Goal: Task Accomplishment & Management: Manage account settings

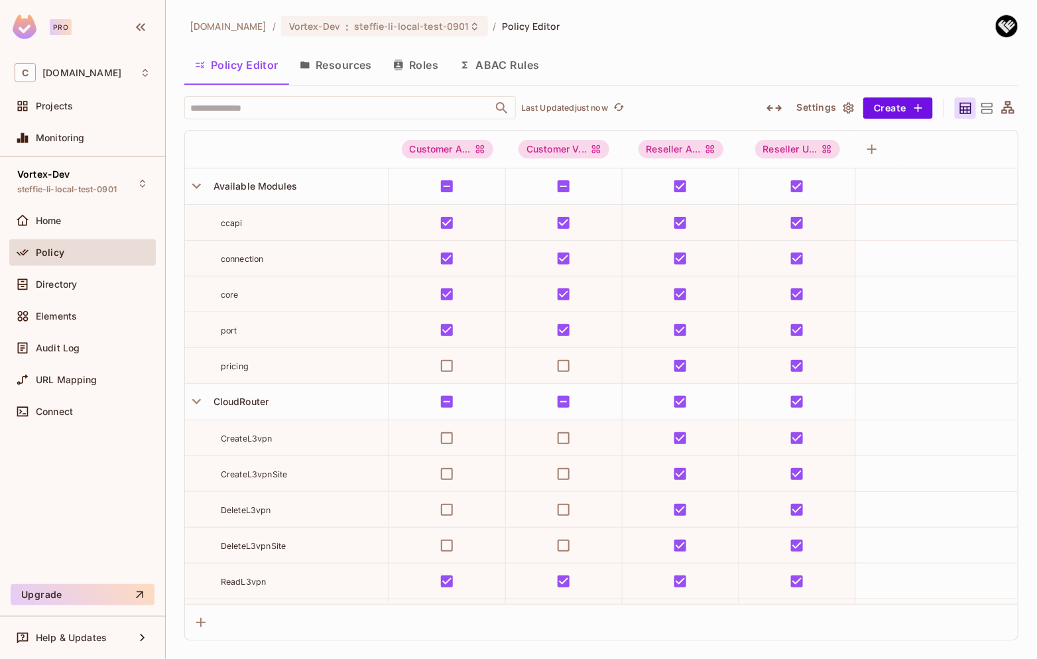
click at [351, 70] on button "Resources" at bounding box center [336, 64] width 94 height 33
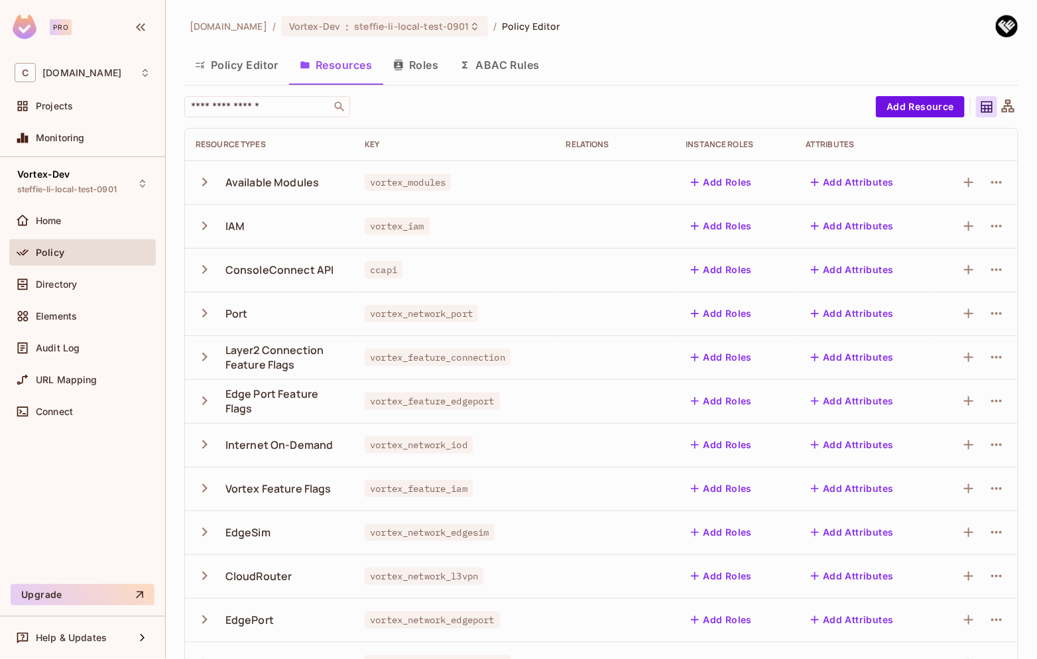
click at [206, 183] on icon "button" at bounding box center [204, 182] width 5 height 9
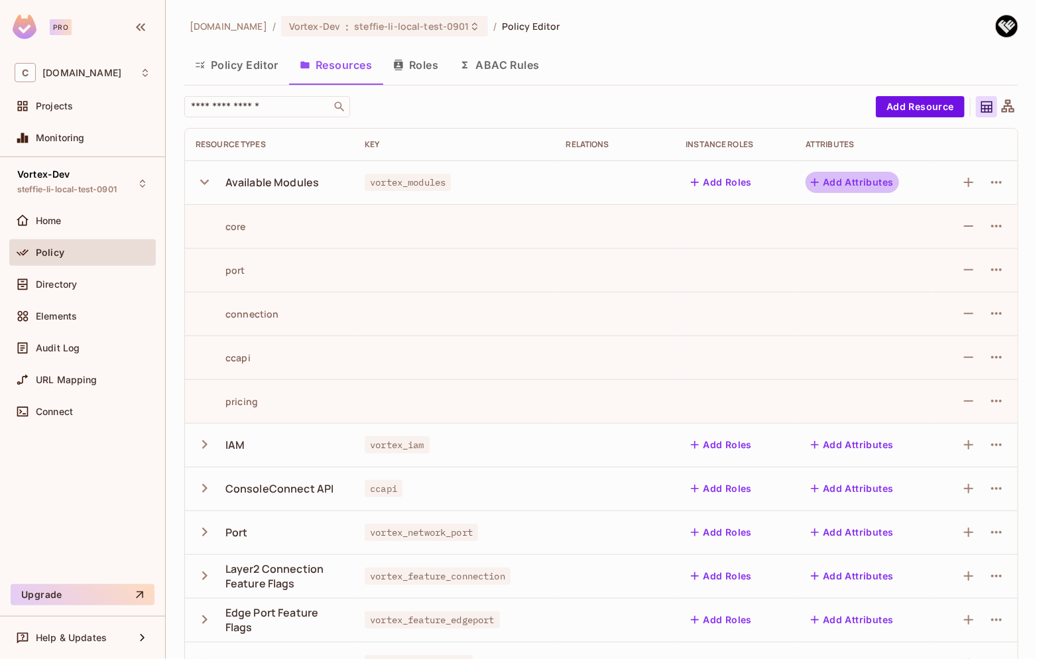
click at [847, 184] on button "Add Attributes" at bounding box center [853, 182] width 94 height 21
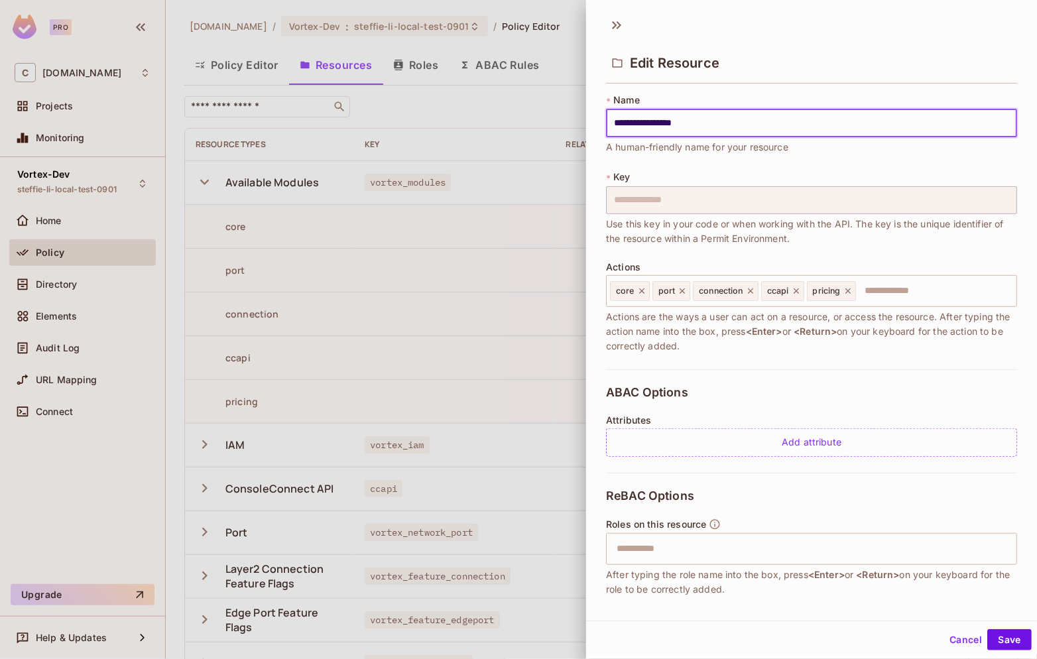
click at [963, 641] on button "Cancel" at bounding box center [966, 639] width 43 height 21
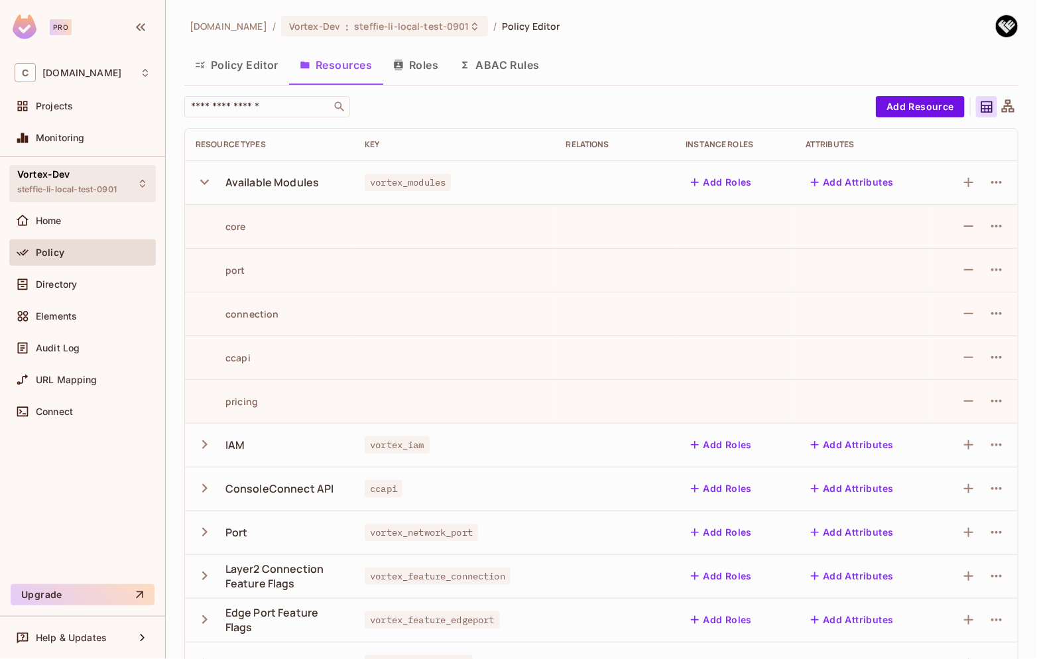
click at [100, 186] on span "steffie-li-local-test-0901" at bounding box center [66, 189] width 99 height 11
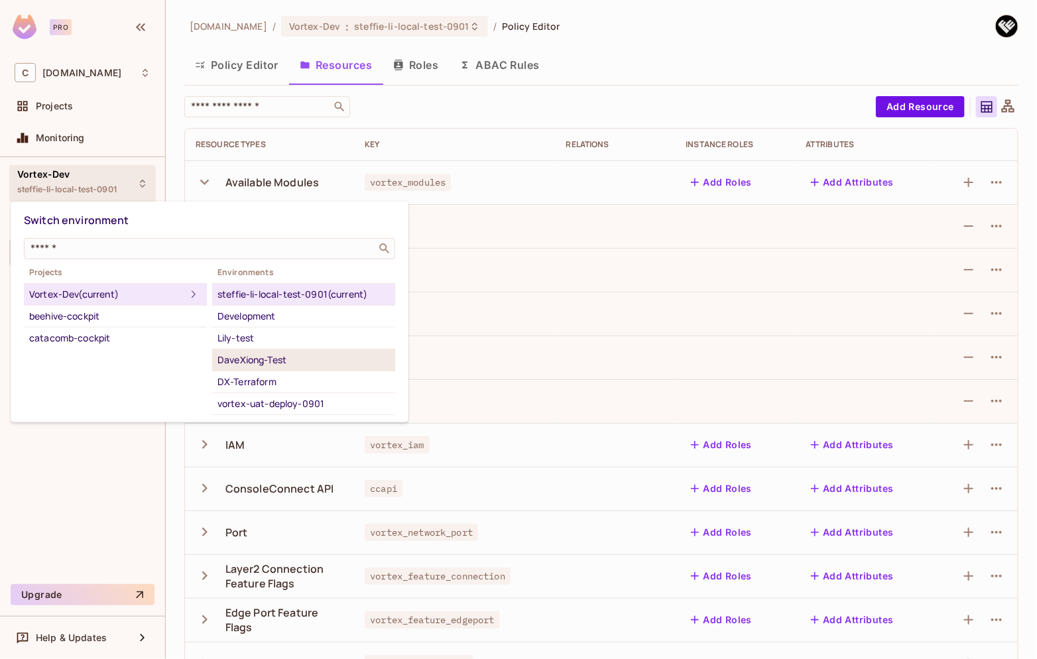
scroll to position [64, 0]
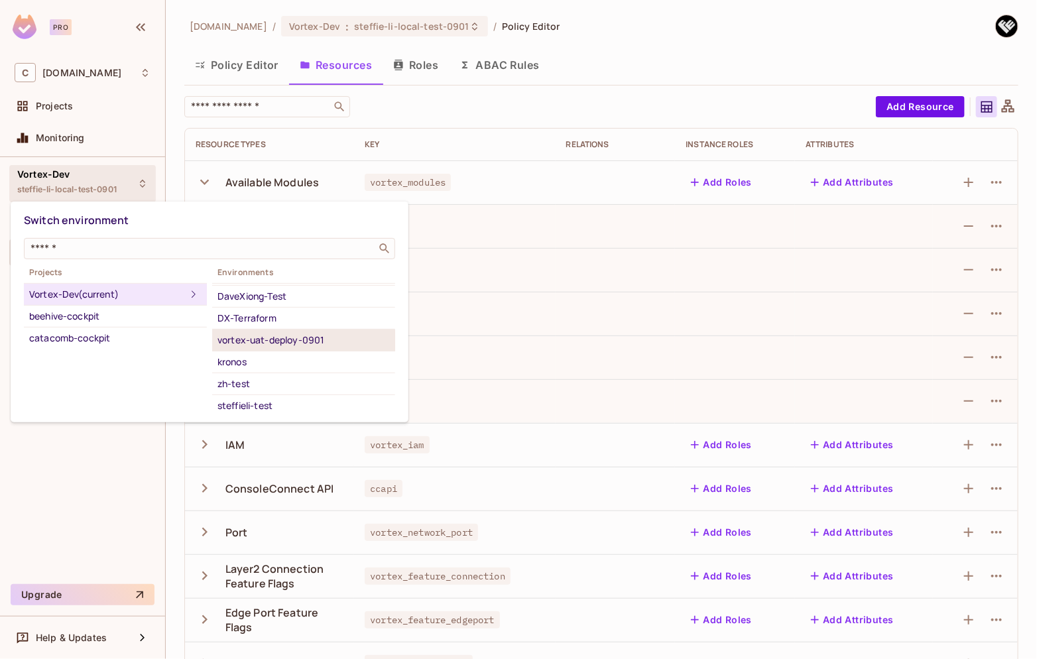
click at [287, 346] on div "vortex-uat-deploy-0901" at bounding box center [304, 340] width 172 height 16
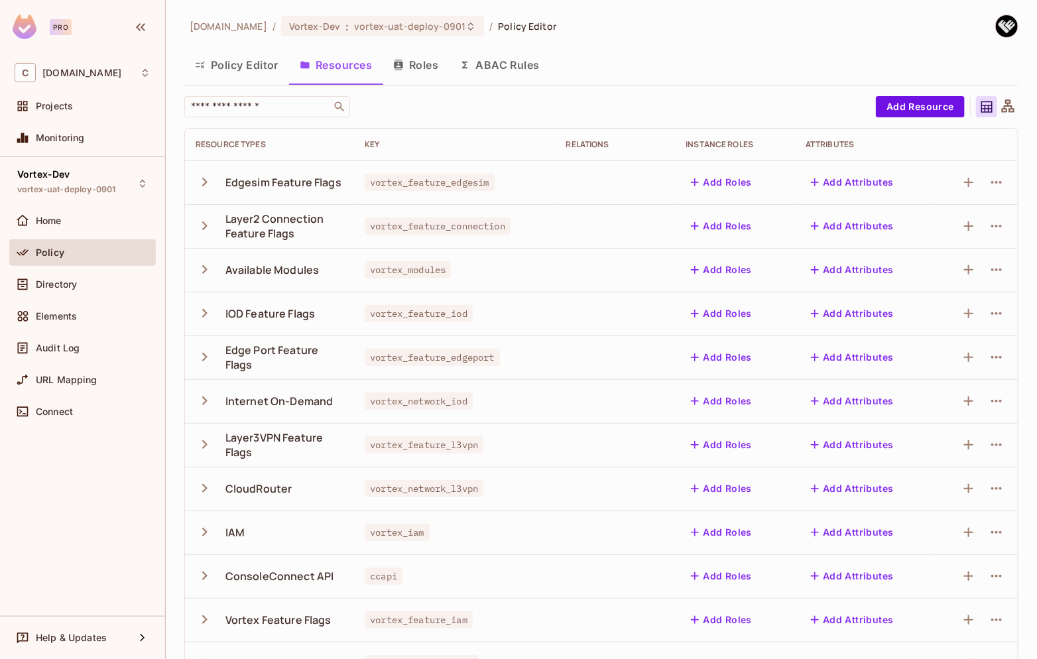
click at [247, 275] on div "Available Modules" at bounding box center [273, 270] width 94 height 15
click at [276, 272] on div "Available Modules" at bounding box center [273, 270] width 94 height 15
click at [202, 272] on icon "button" at bounding box center [205, 270] width 18 height 18
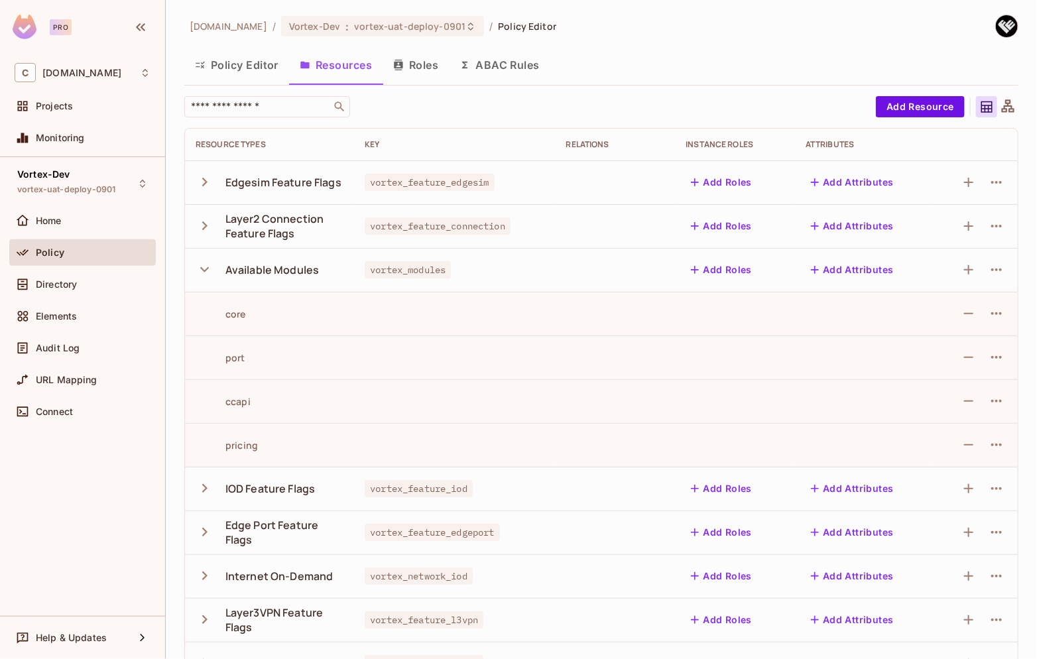
click at [873, 274] on button "Add Attributes" at bounding box center [853, 269] width 94 height 21
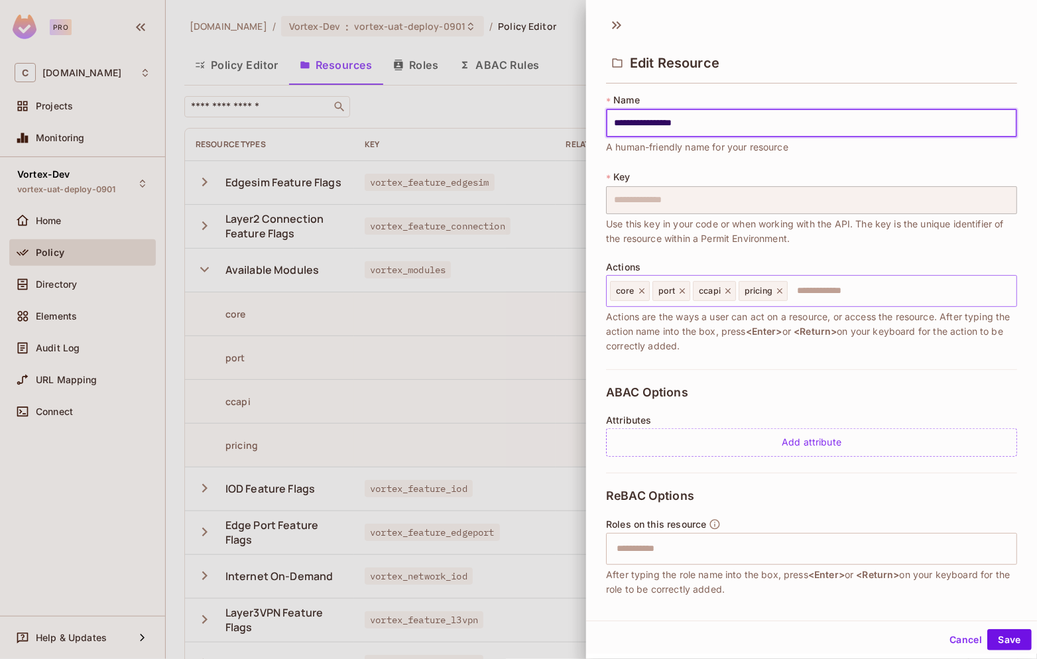
click at [868, 294] on input "text" at bounding box center [900, 291] width 222 height 27
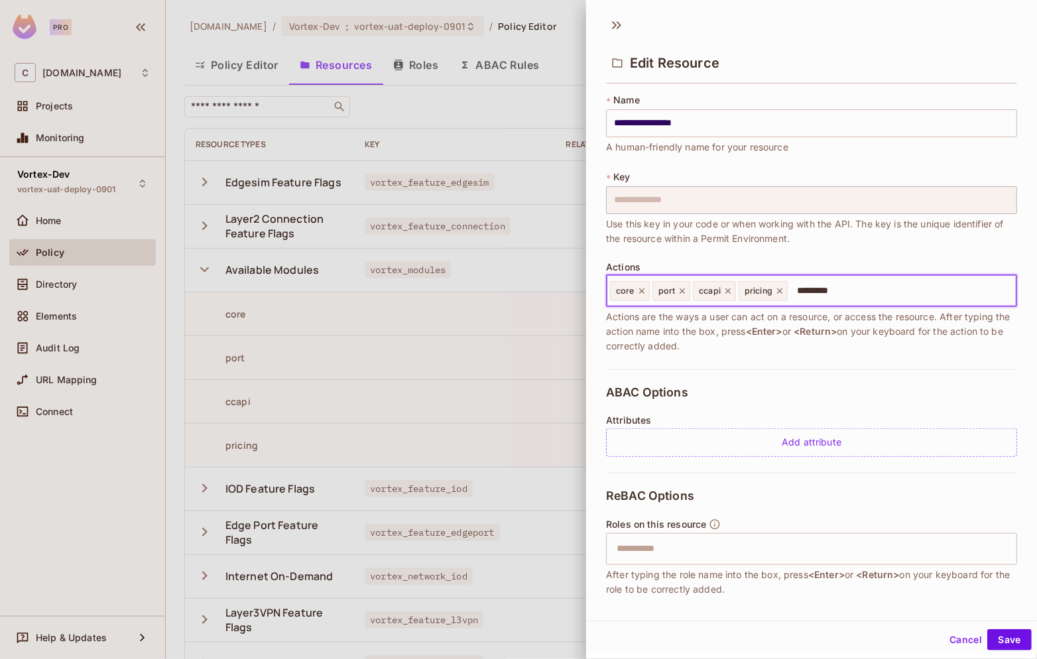
type input "**********"
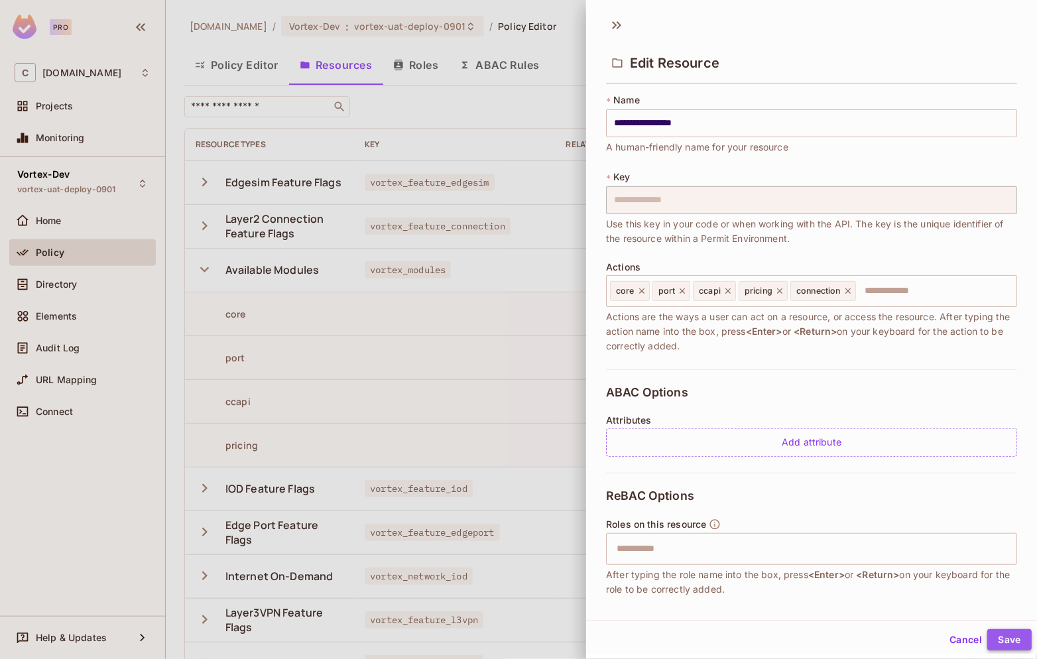
click at [992, 637] on button "Save" at bounding box center [1010, 639] width 44 height 21
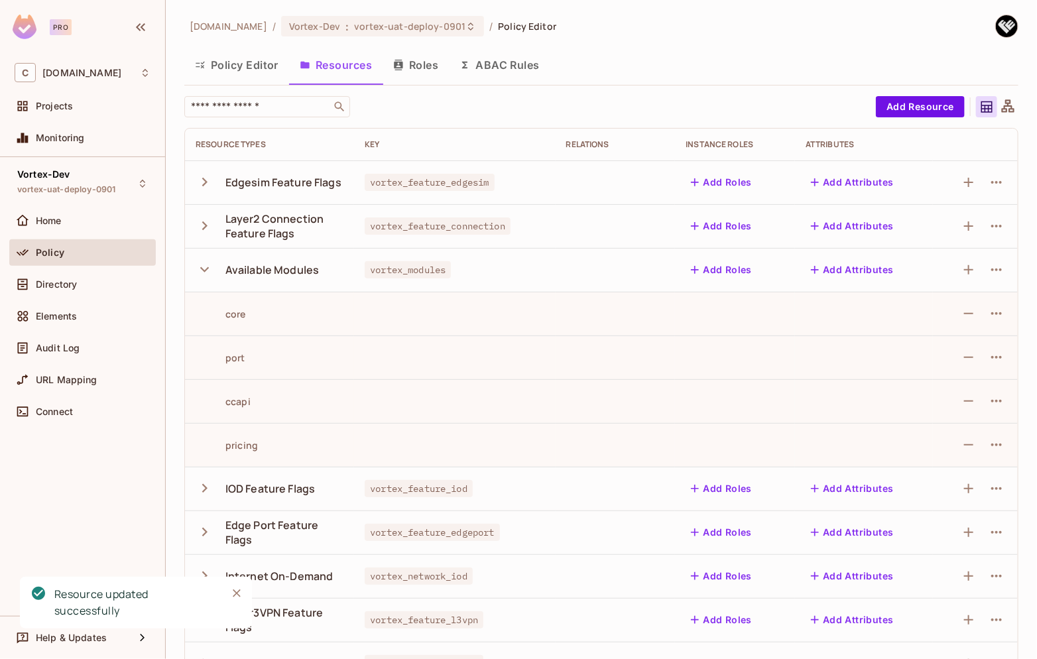
click at [246, 70] on button "Policy Editor" at bounding box center [236, 64] width 105 height 33
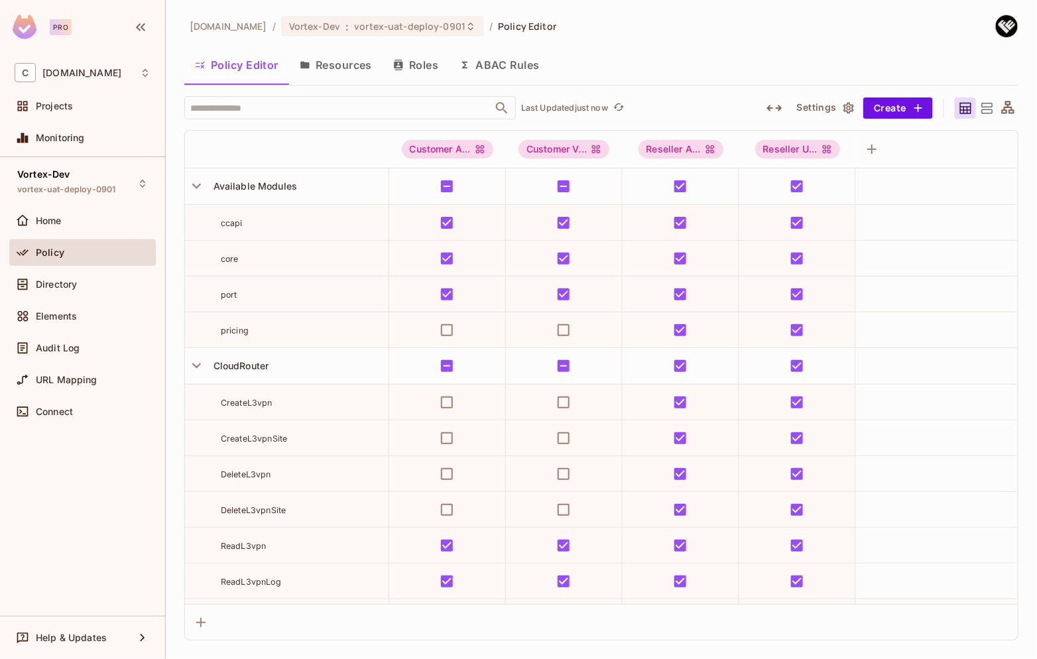
click at [330, 65] on button "Resources" at bounding box center [336, 64] width 94 height 33
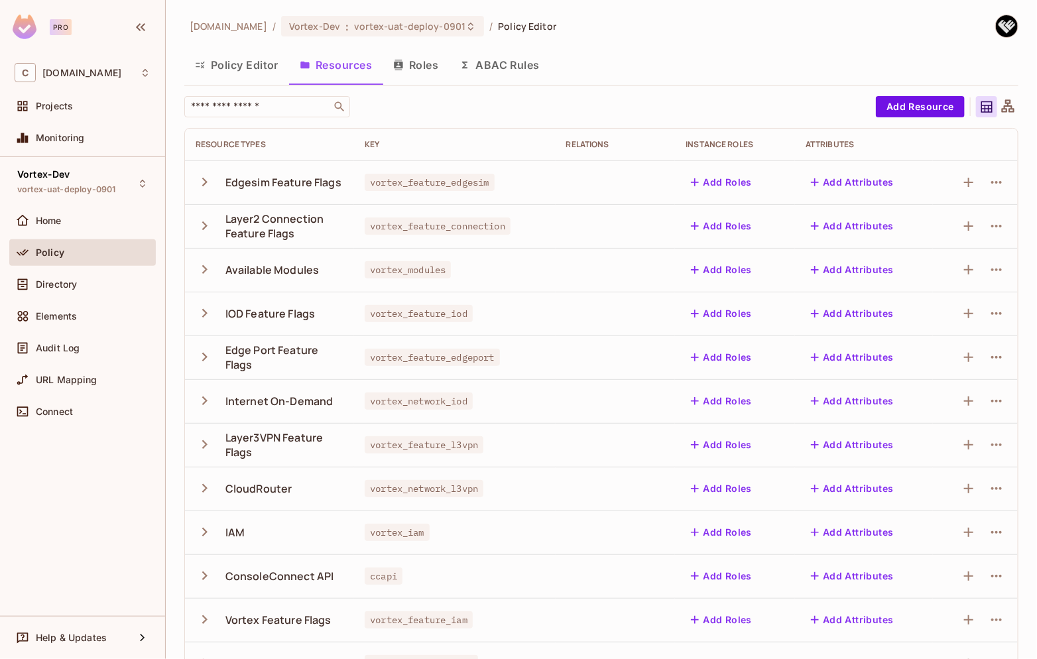
click at [204, 268] on icon "button" at bounding box center [204, 269] width 5 height 9
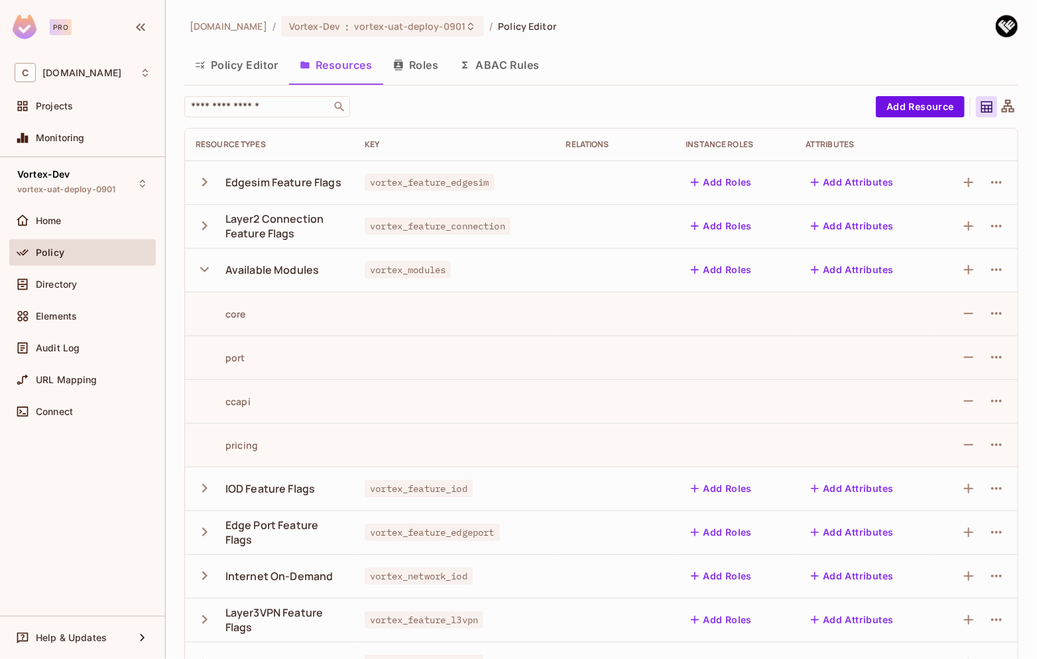
click at [876, 274] on button "Add Attributes" at bounding box center [853, 269] width 94 height 21
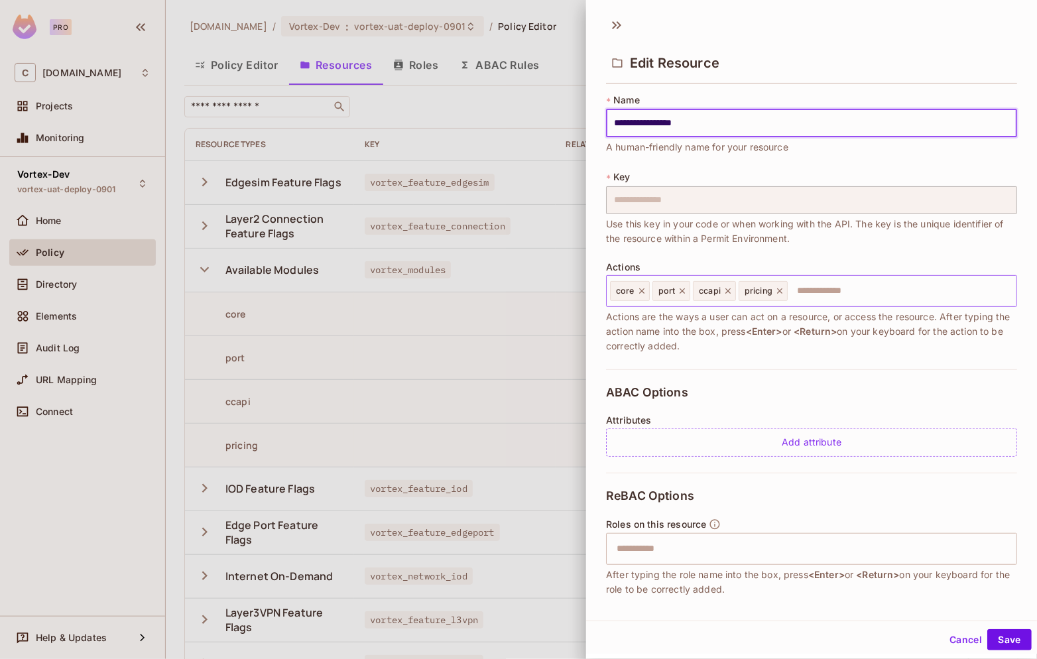
click at [848, 291] on input "text" at bounding box center [900, 291] width 222 height 27
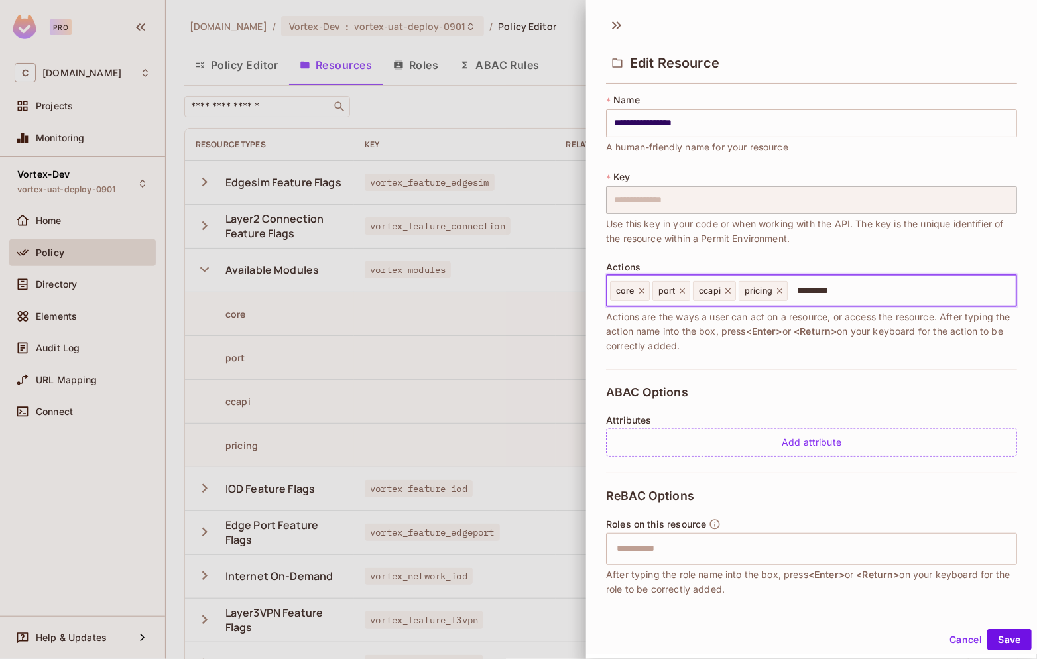
type input "**********"
click at [998, 642] on button "Save" at bounding box center [1010, 639] width 44 height 21
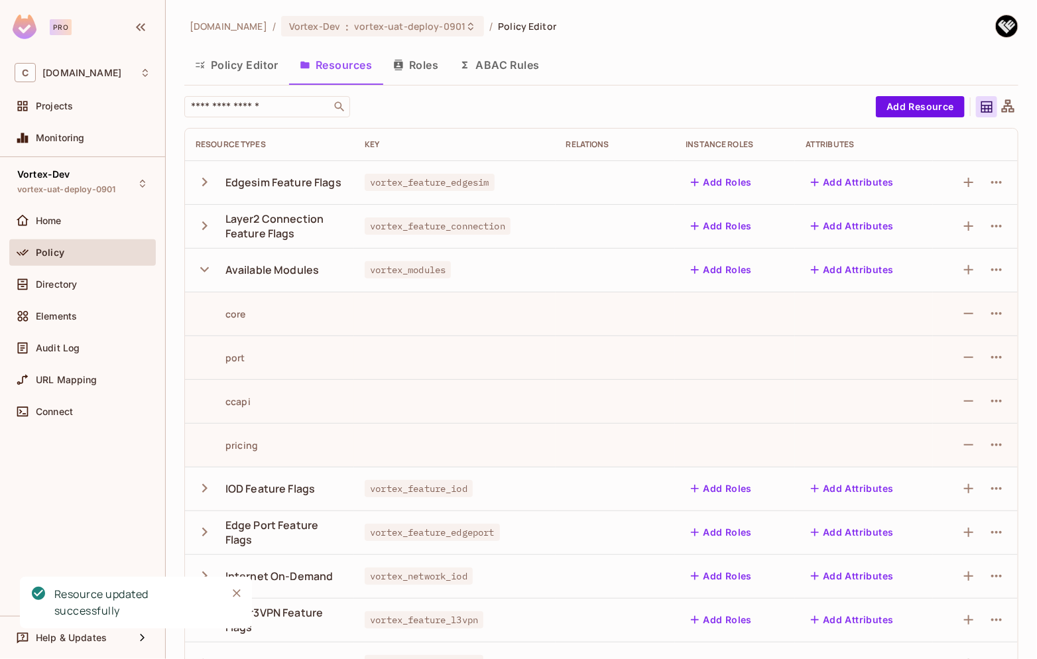
click at [456, 359] on td at bounding box center [454, 358] width 201 height 44
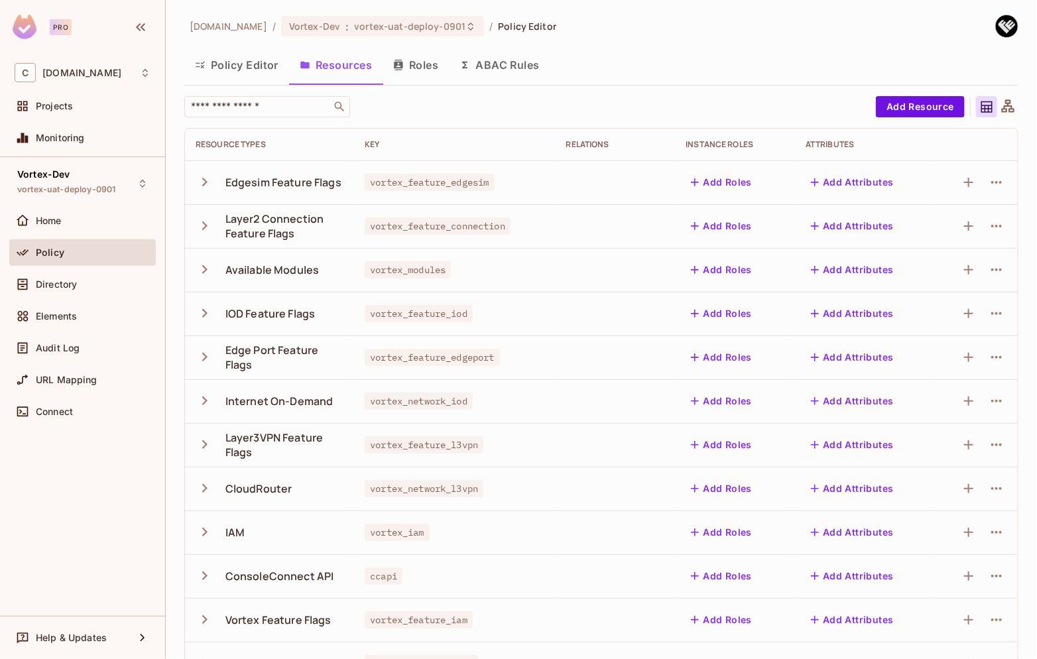
click at [207, 269] on icon "button" at bounding box center [205, 270] width 18 height 18
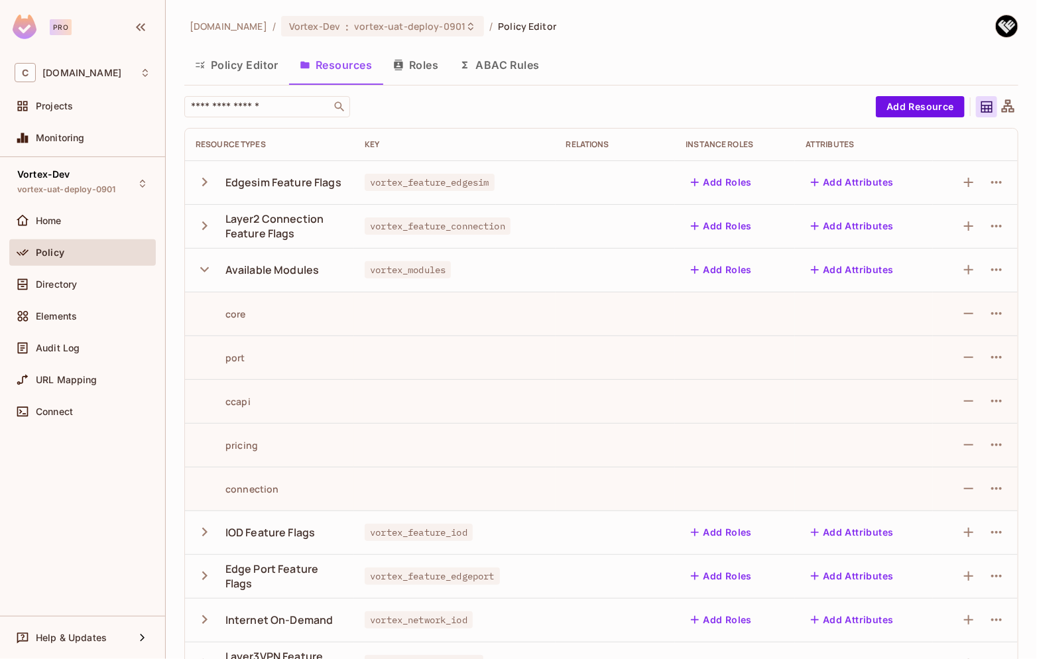
click at [256, 69] on button "Policy Editor" at bounding box center [236, 64] width 105 height 33
